Goal: Submit feedback/report problem

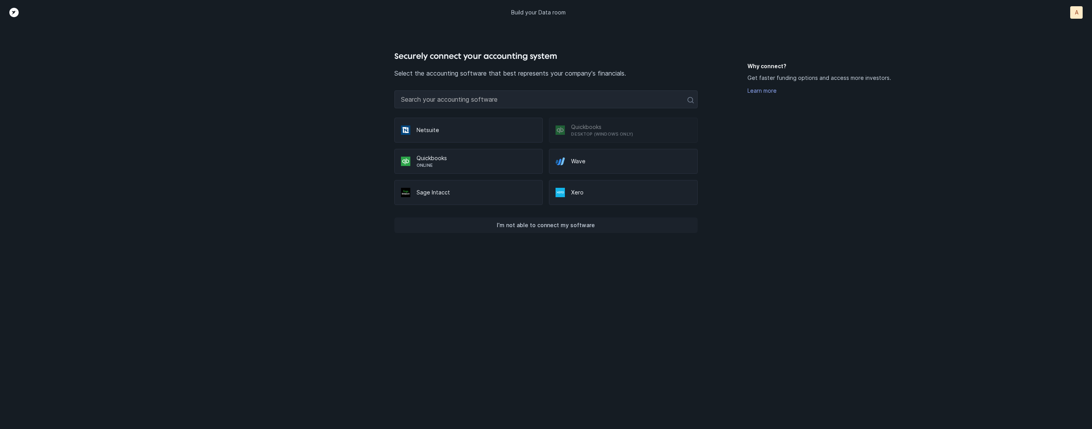
click at [569, 226] on p "I’m not able to connect my software" at bounding box center [546, 224] width 98 height 9
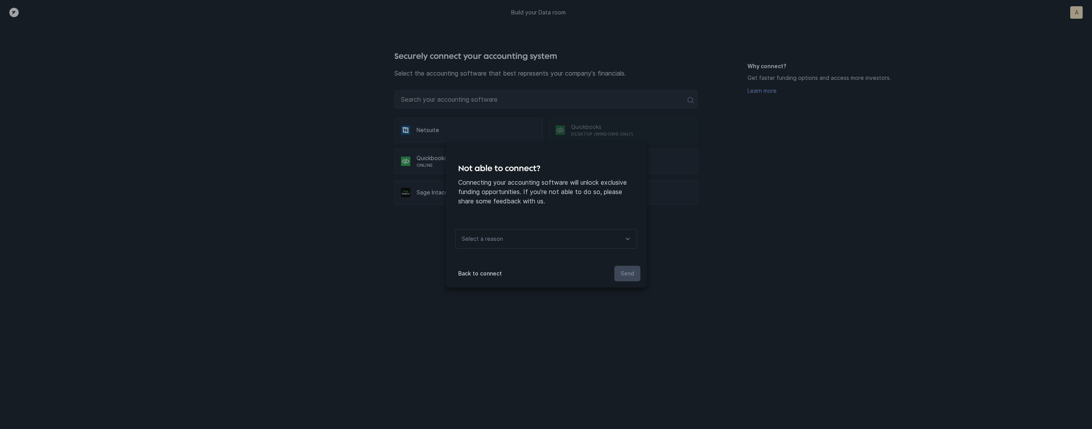
click at [568, 238] on div "Select a reason" at bounding box center [546, 238] width 182 height 19
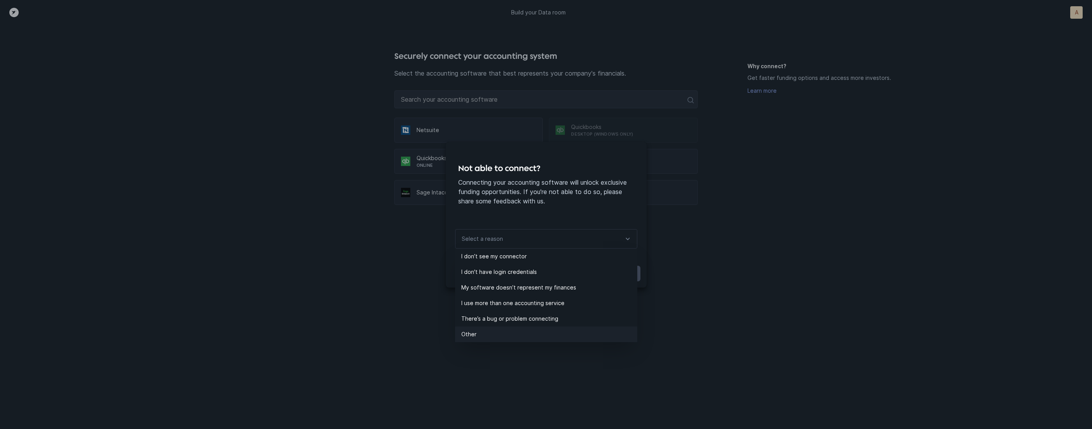
click at [534, 329] on p "Other" at bounding box center [549, 333] width 176 height 9
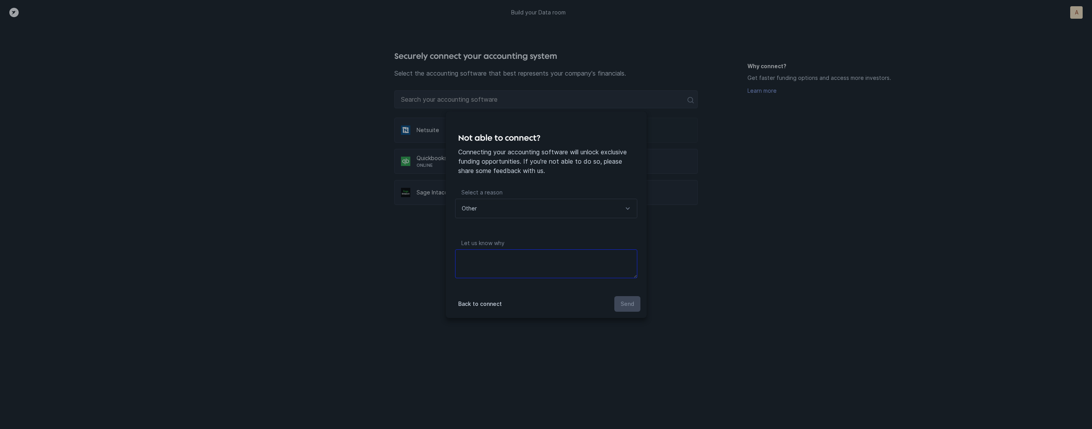
click at [552, 270] on textarea at bounding box center [546, 263] width 182 height 29
type textarea "files"
click at [618, 304] on button "Send" at bounding box center [627, 304] width 26 height 16
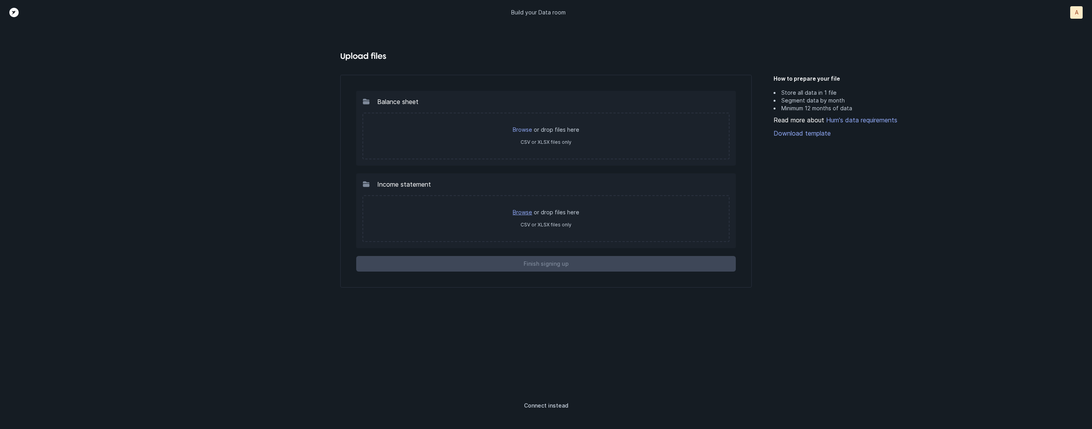
click at [532, 211] on link "Browse" at bounding box center [522, 212] width 19 height 7
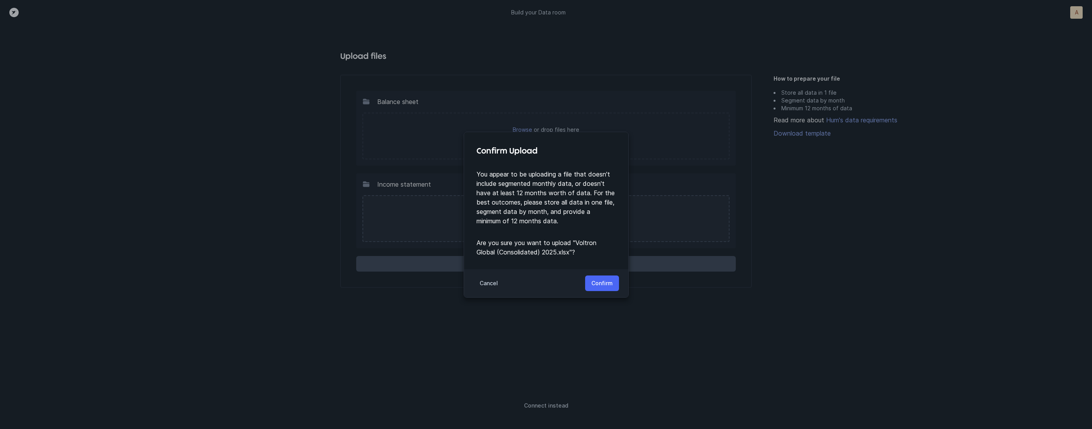
click at [605, 288] on button "Confirm" at bounding box center [602, 283] width 34 height 16
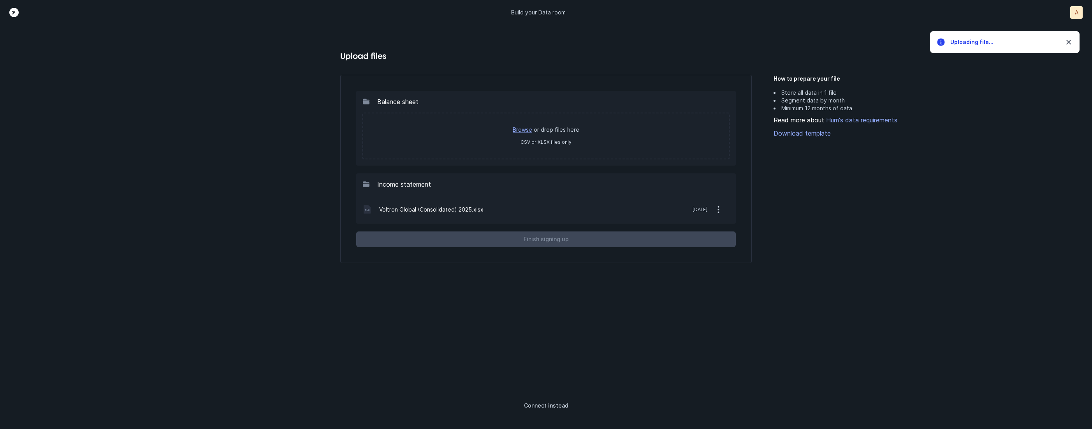
click at [525, 128] on link "Browse" at bounding box center [522, 129] width 19 height 7
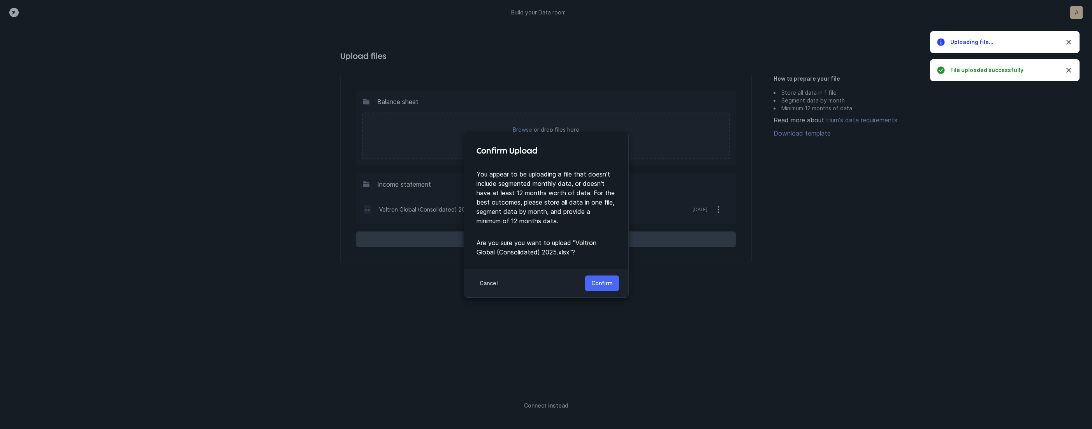
click at [608, 283] on p "Confirm" at bounding box center [601, 282] width 21 height 9
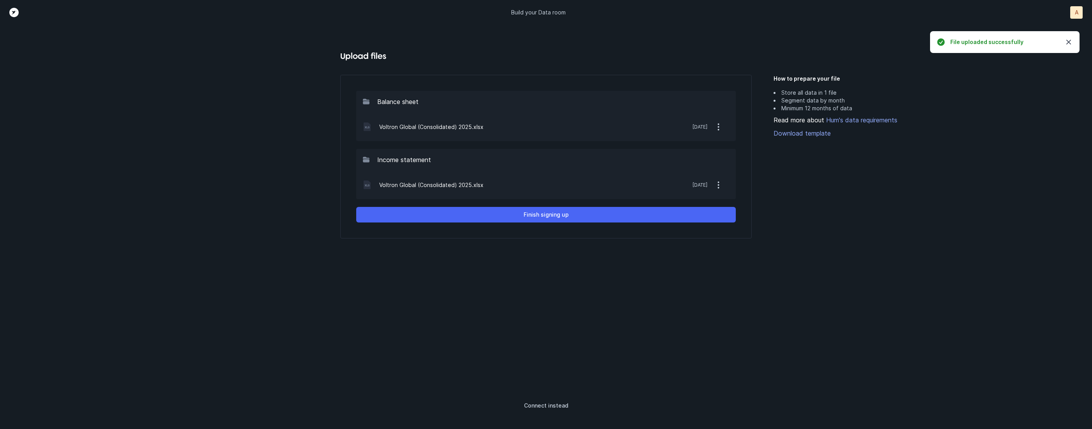
click at [581, 209] on button "Finish signing up" at bounding box center [546, 215] width 380 height 16
